Goal: Task Accomplishment & Management: Complete application form

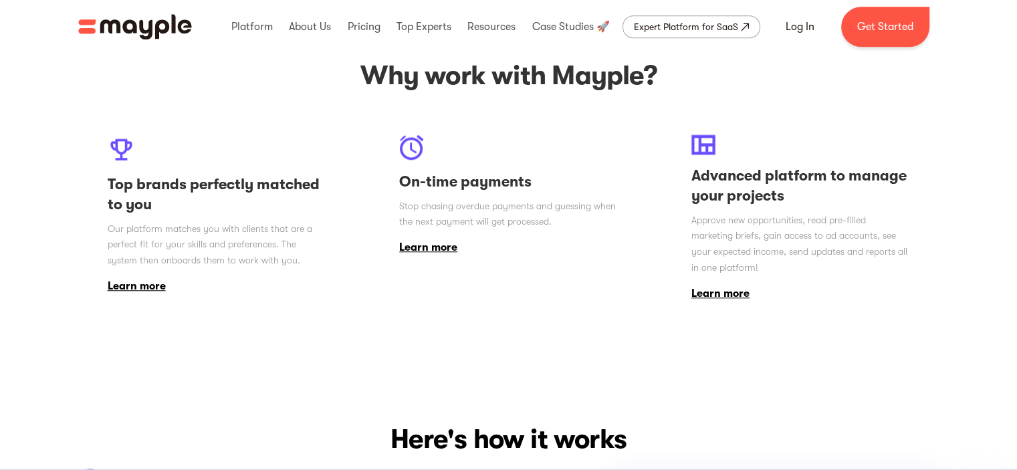
scroll to position [1137, 0]
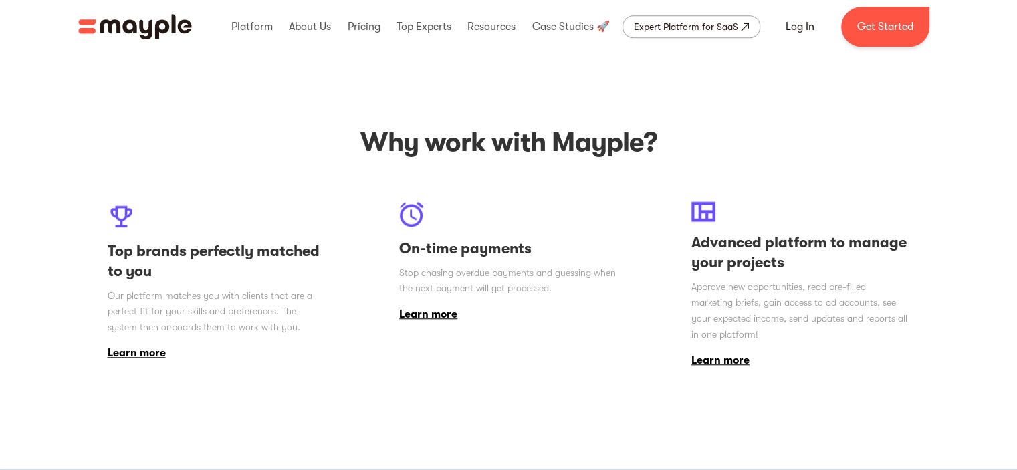
click at [152, 356] on link "Learn more" at bounding box center [137, 353] width 58 height 12
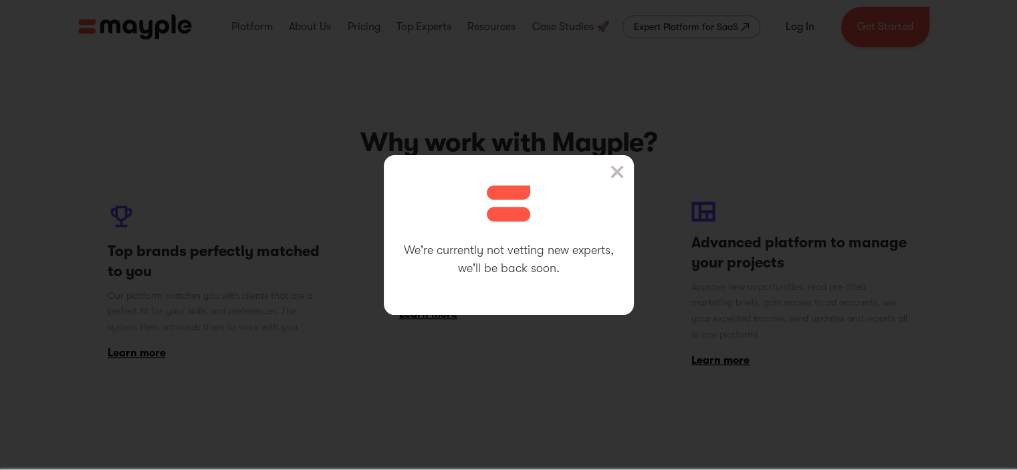
click at [624, 168] on img at bounding box center [617, 171] width 13 height 13
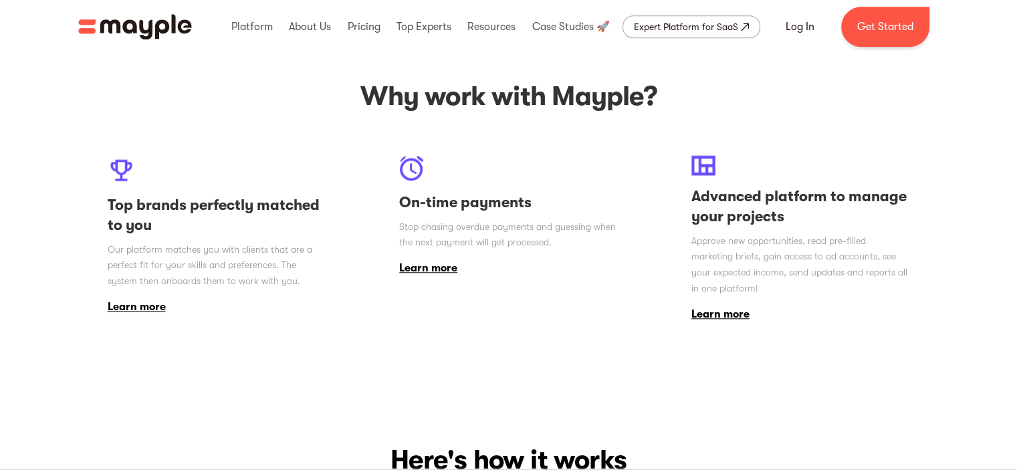
scroll to position [1338, 0]
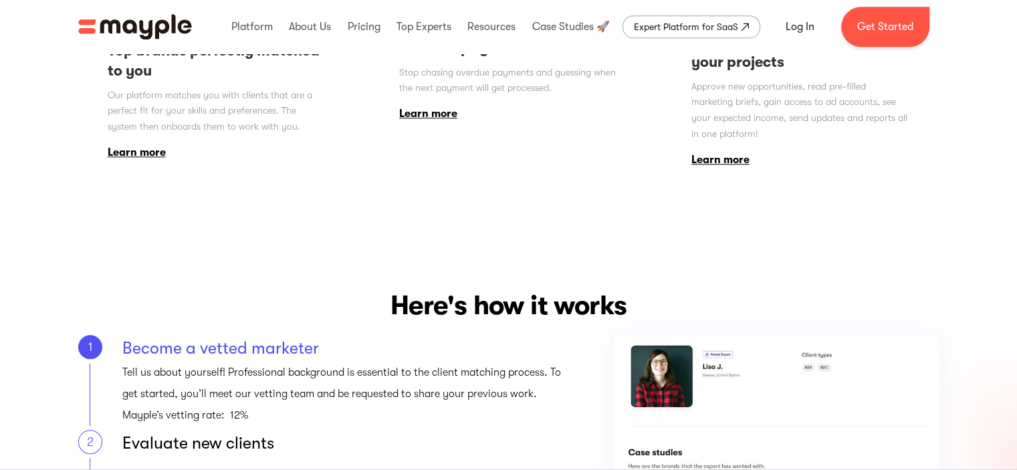
click at [430, 111] on link "Learn more" at bounding box center [428, 114] width 58 height 12
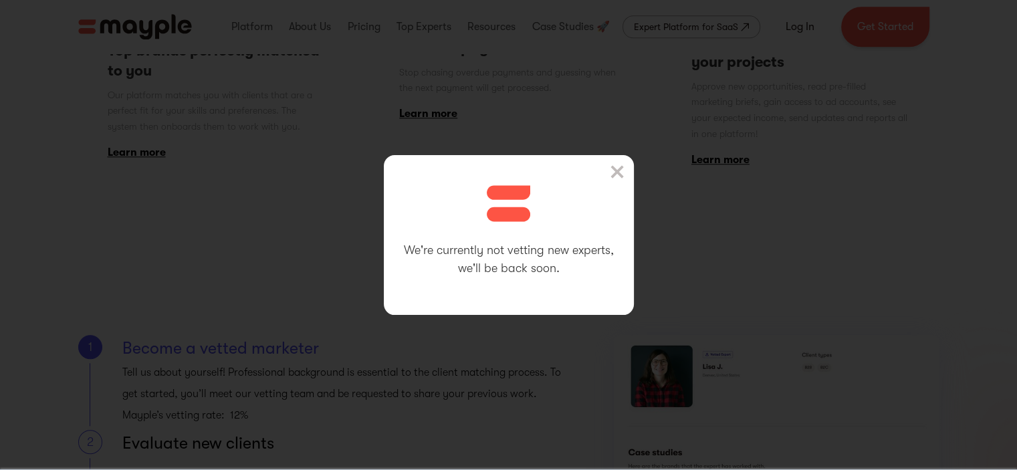
click at [624, 168] on img at bounding box center [617, 171] width 13 height 13
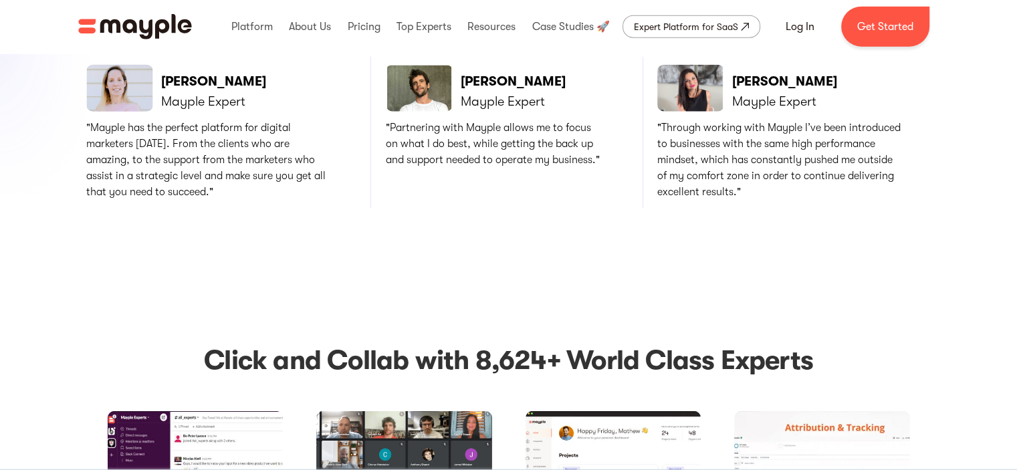
scroll to position [3210, 0]
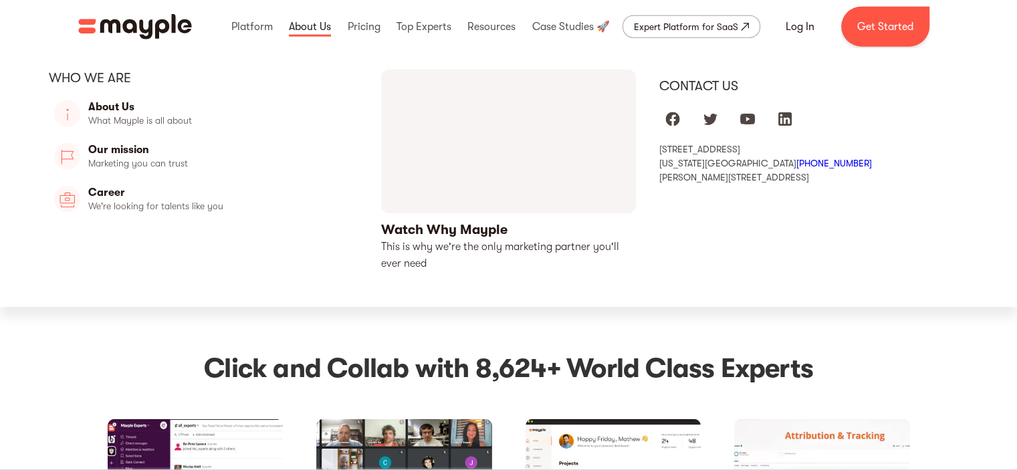
click at [310, 25] on link at bounding box center [310, 26] width 49 height 43
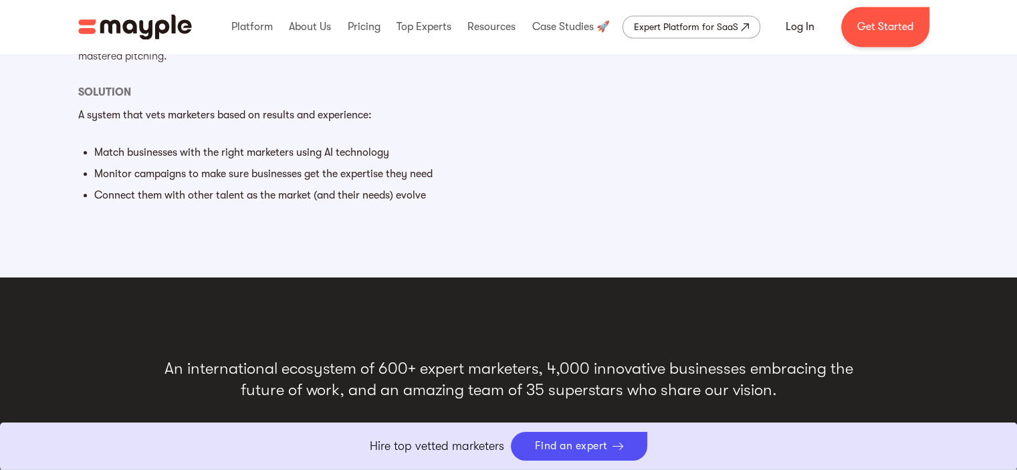
scroll to position [2006, 0]
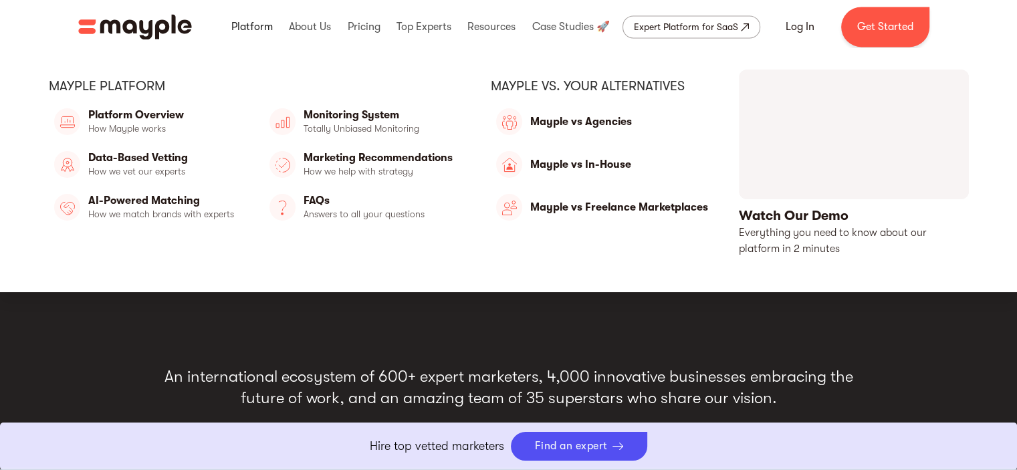
click at [261, 26] on link at bounding box center [252, 26] width 48 height 43
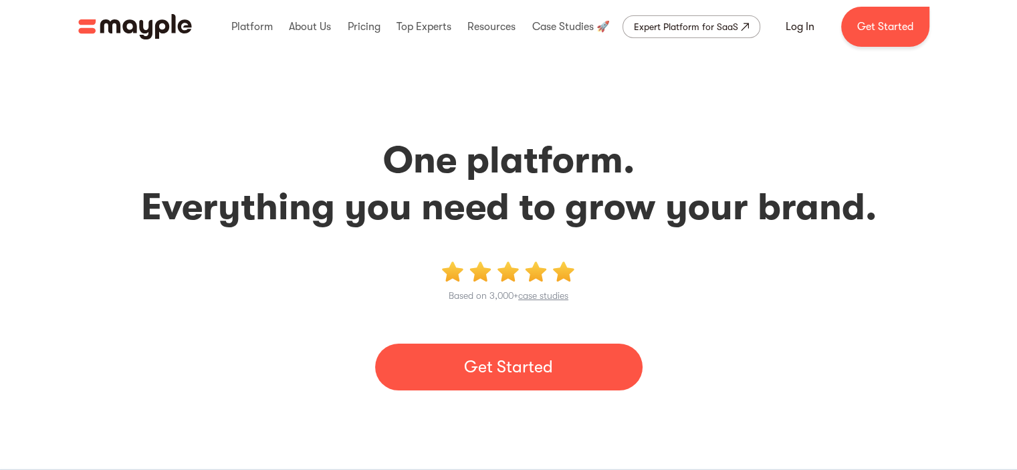
click at [621, 368] on link "Get Started" at bounding box center [509, 367] width 268 height 47
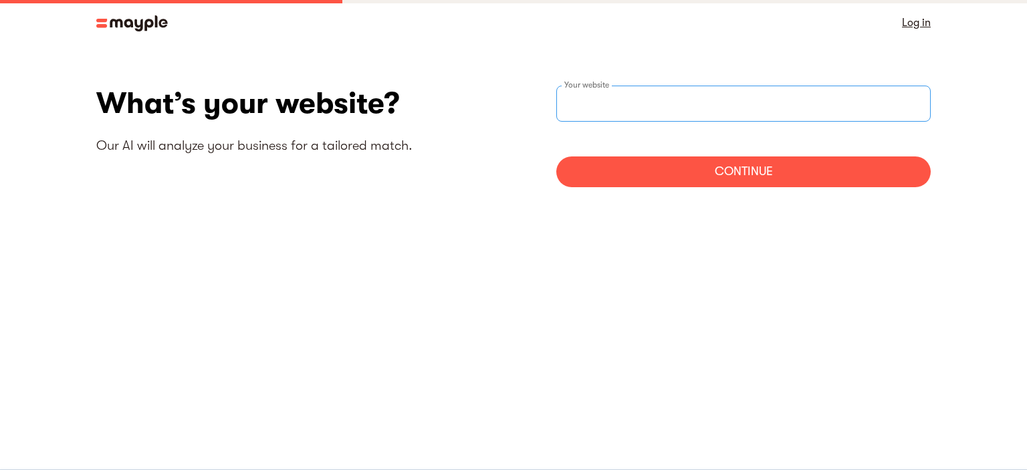
click at [636, 104] on input "websiteStep" at bounding box center [743, 104] width 375 height 36
type input "A"
type input "https://a.pigadas@jahoo.gr"
click at [773, 172] on div "Continue" at bounding box center [743, 171] width 375 height 31
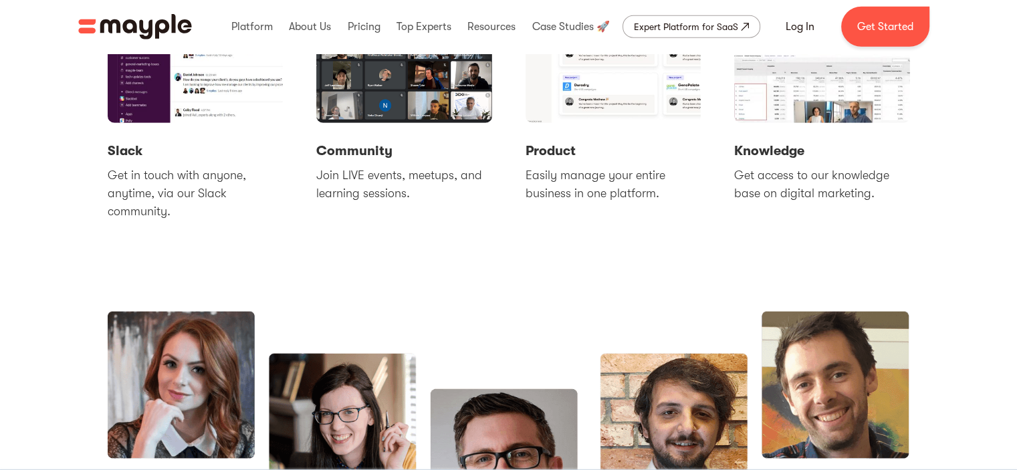
scroll to position [3883, 0]
